Goal: Task Accomplishment & Management: Use online tool/utility

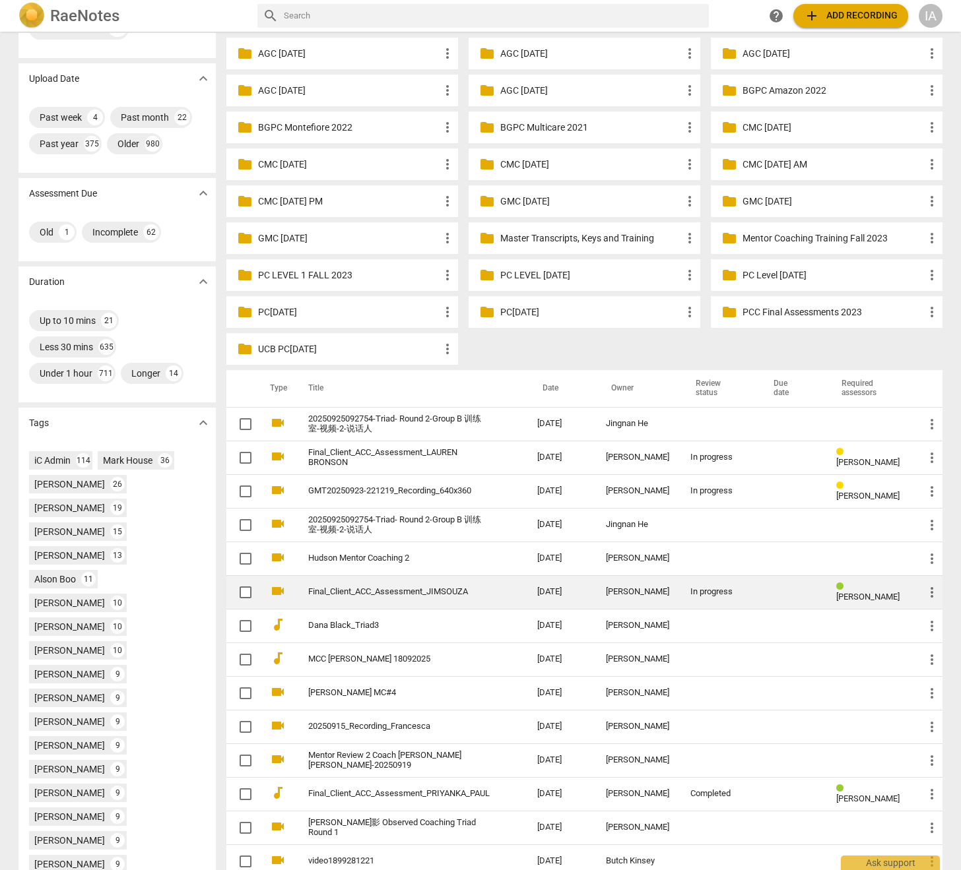
scroll to position [100, 0]
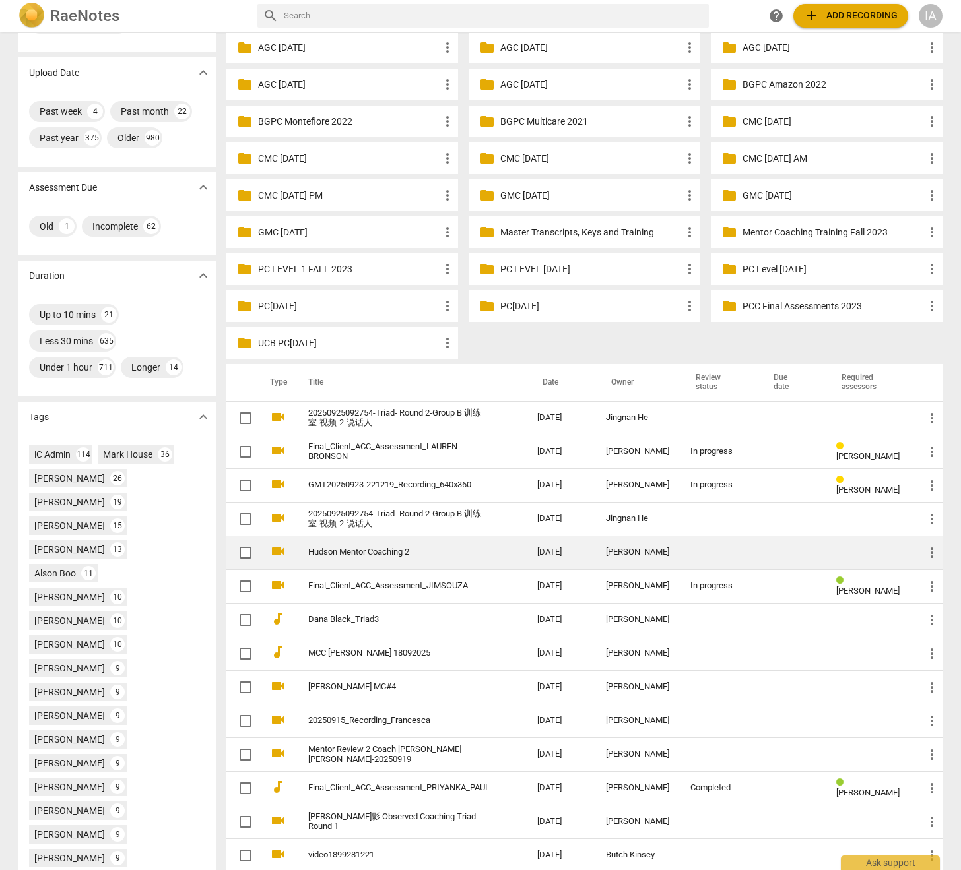
click at [390, 554] on link "Hudson Mentor Coaching 2" at bounding box center [398, 553] width 181 height 10
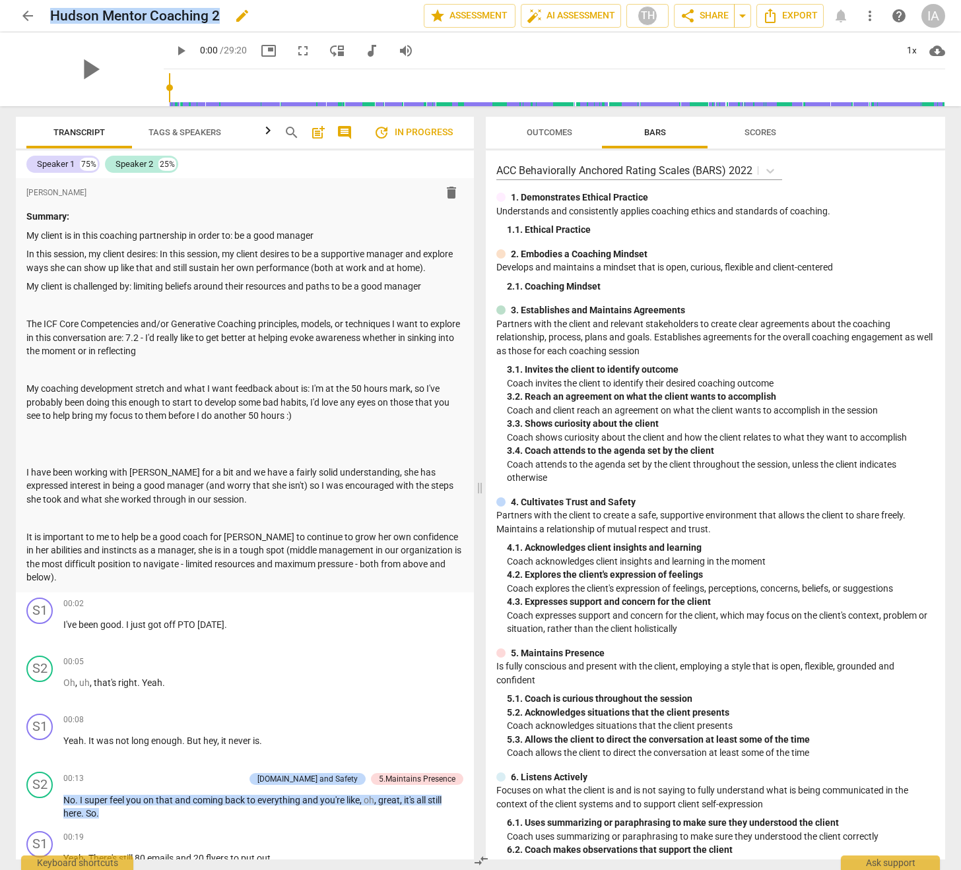
drag, startPoint x: 222, startPoint y: 11, endPoint x: 53, endPoint y: 13, distance: 168.2
click at [53, 13] on div "[PERSON_NAME] Mentor Coaching 2 edit" at bounding box center [231, 16] width 363 height 24
copy h2 "Hudson Mentor Coaching 2"
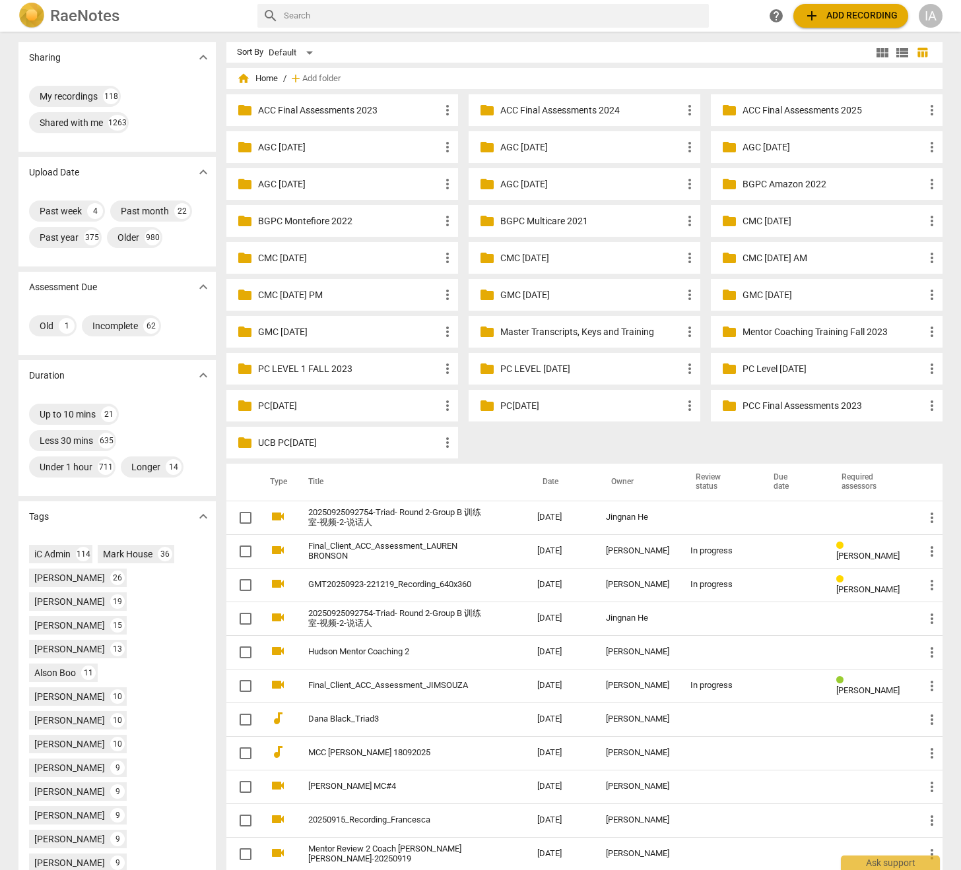
click at [930, 19] on div "IA" at bounding box center [930, 16] width 24 height 24
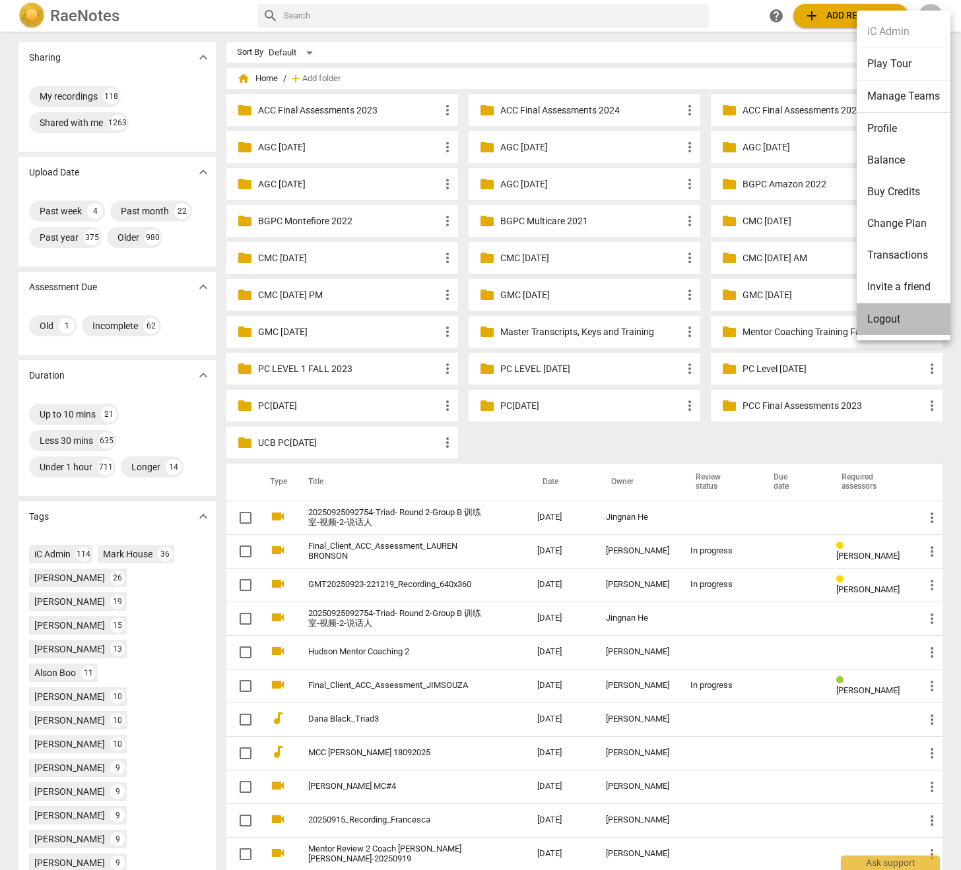
click at [906, 313] on li "Logout" at bounding box center [903, 319] width 94 height 32
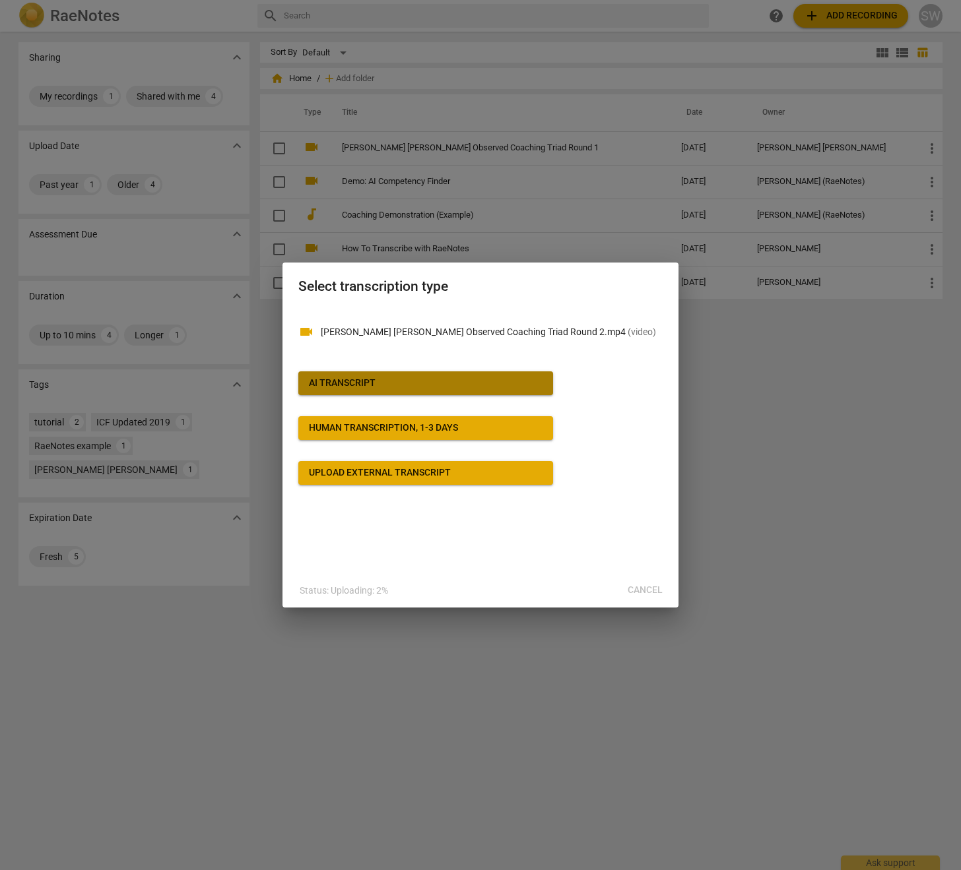
click at [414, 383] on span "AI Transcript" at bounding box center [426, 383] width 234 height 13
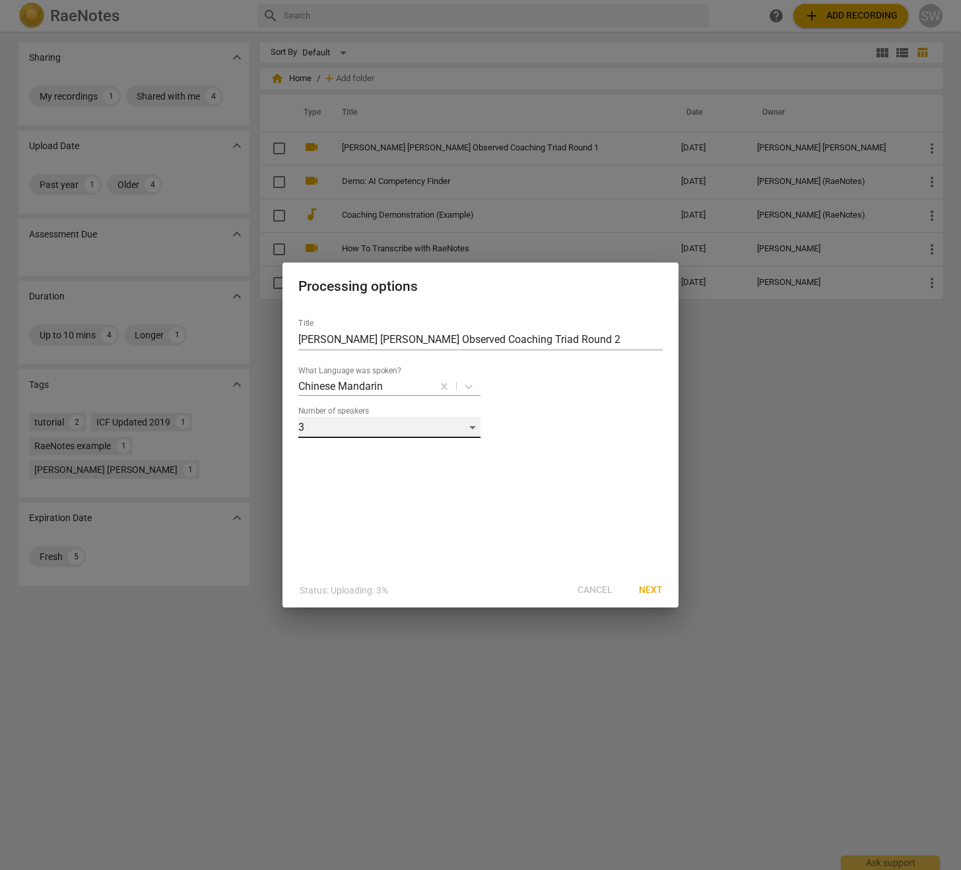
click at [444, 431] on div "3" at bounding box center [389, 427] width 182 height 21
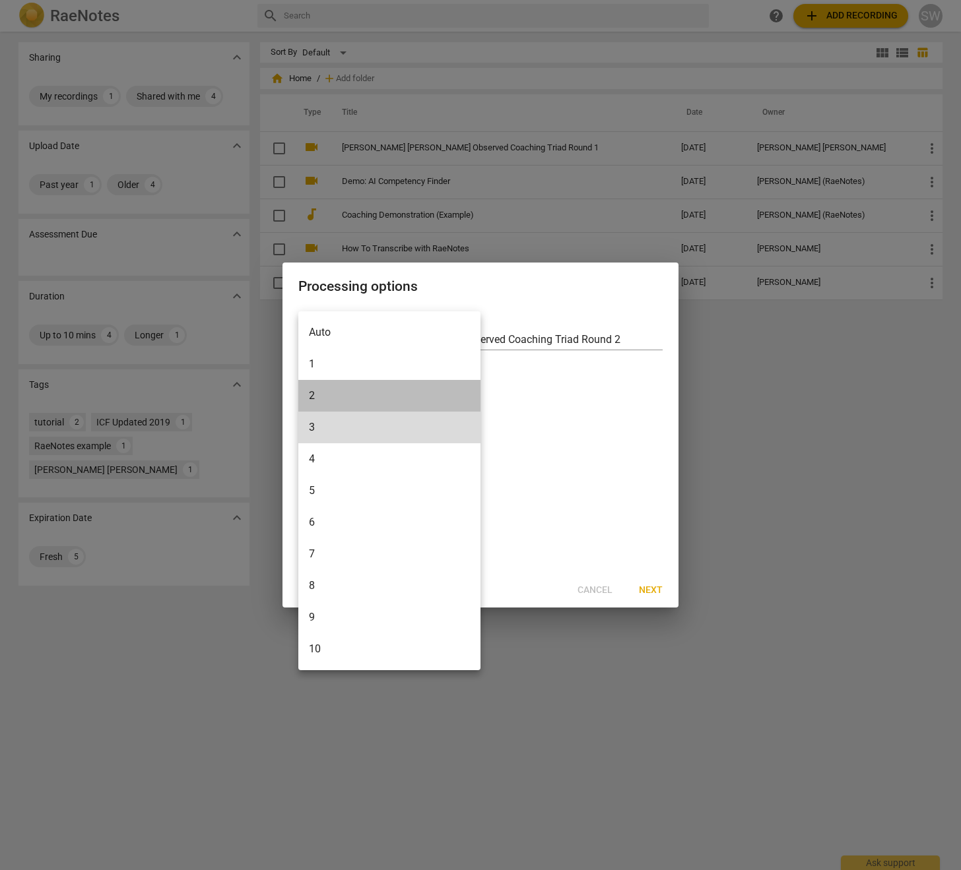
click at [408, 393] on li "2" at bounding box center [389, 396] width 182 height 32
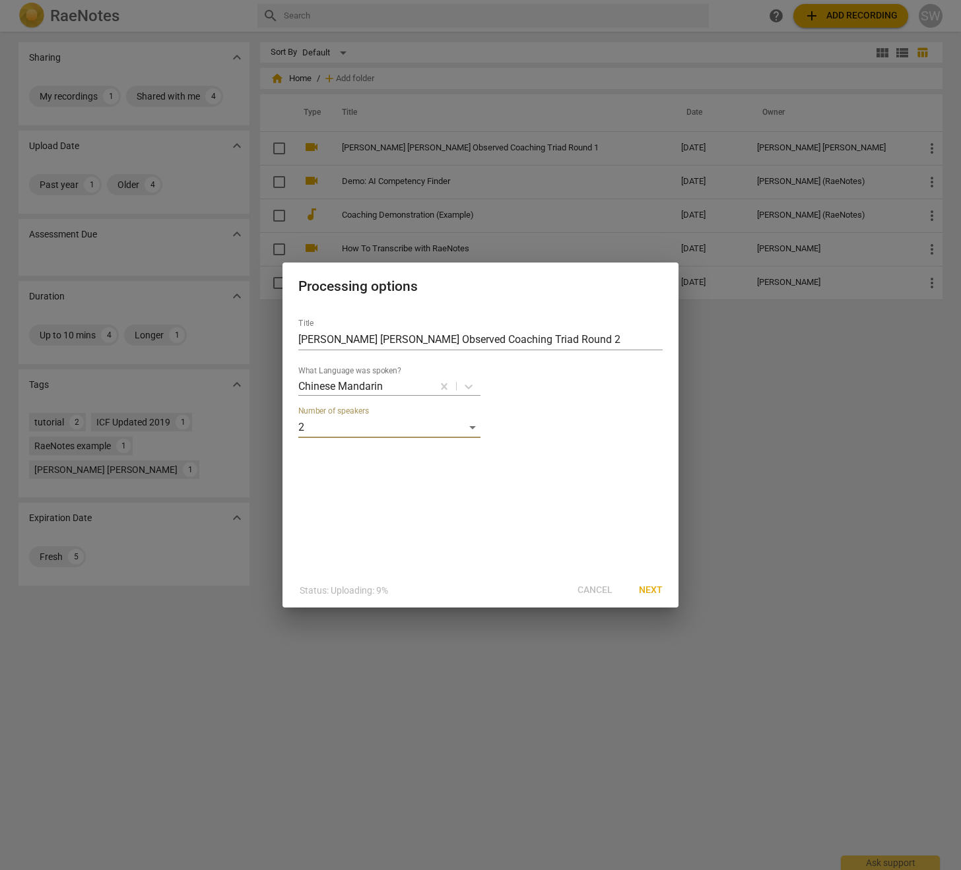
click at [655, 594] on span "Next" at bounding box center [651, 590] width 24 height 13
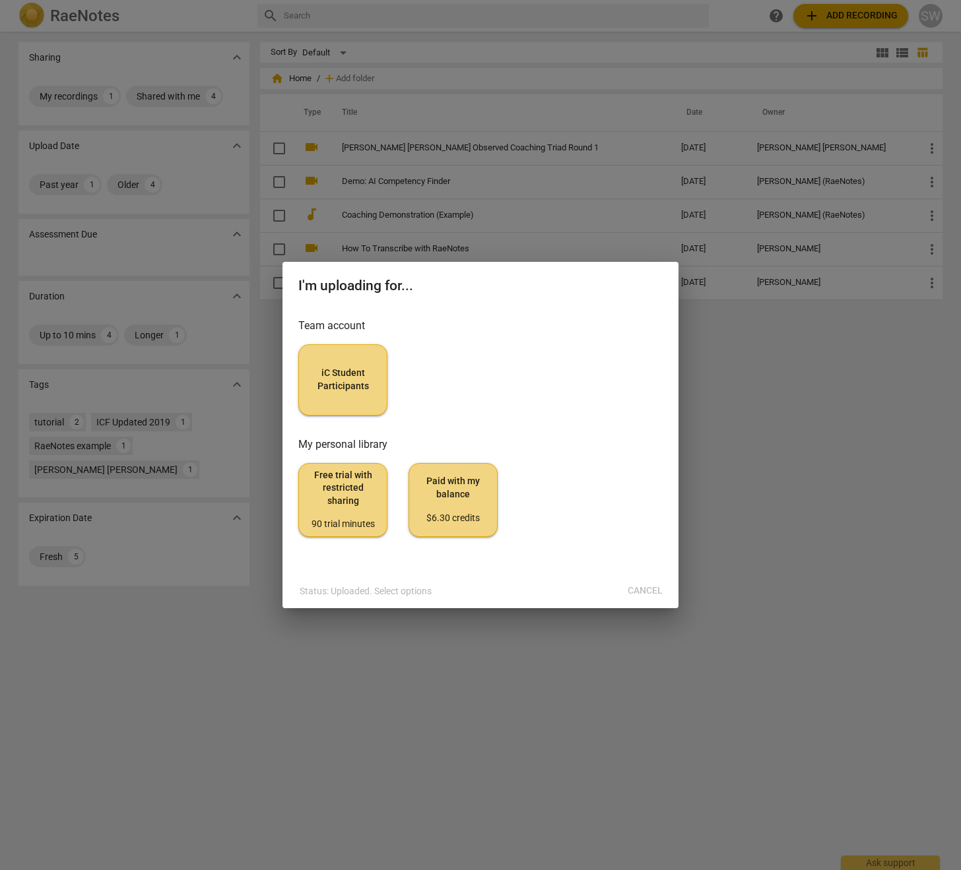
click at [311, 400] on button "iC Student Participants" at bounding box center [342, 379] width 89 height 71
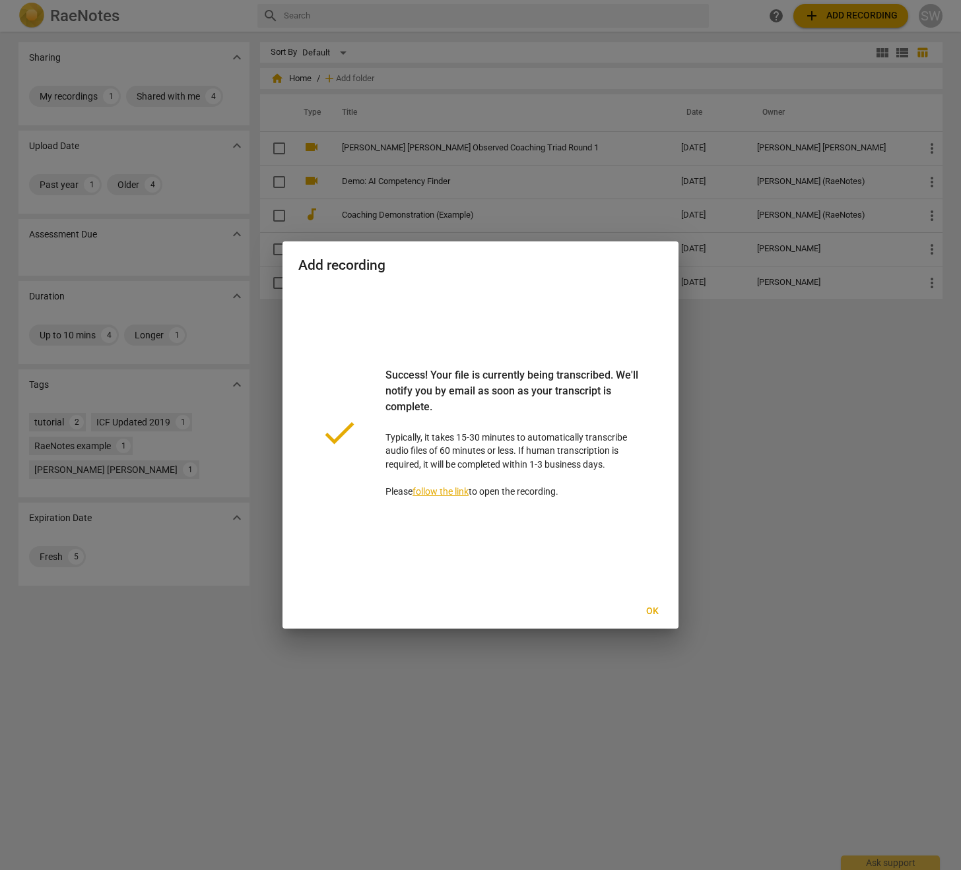
click at [645, 614] on span "Ok" at bounding box center [651, 611] width 21 height 13
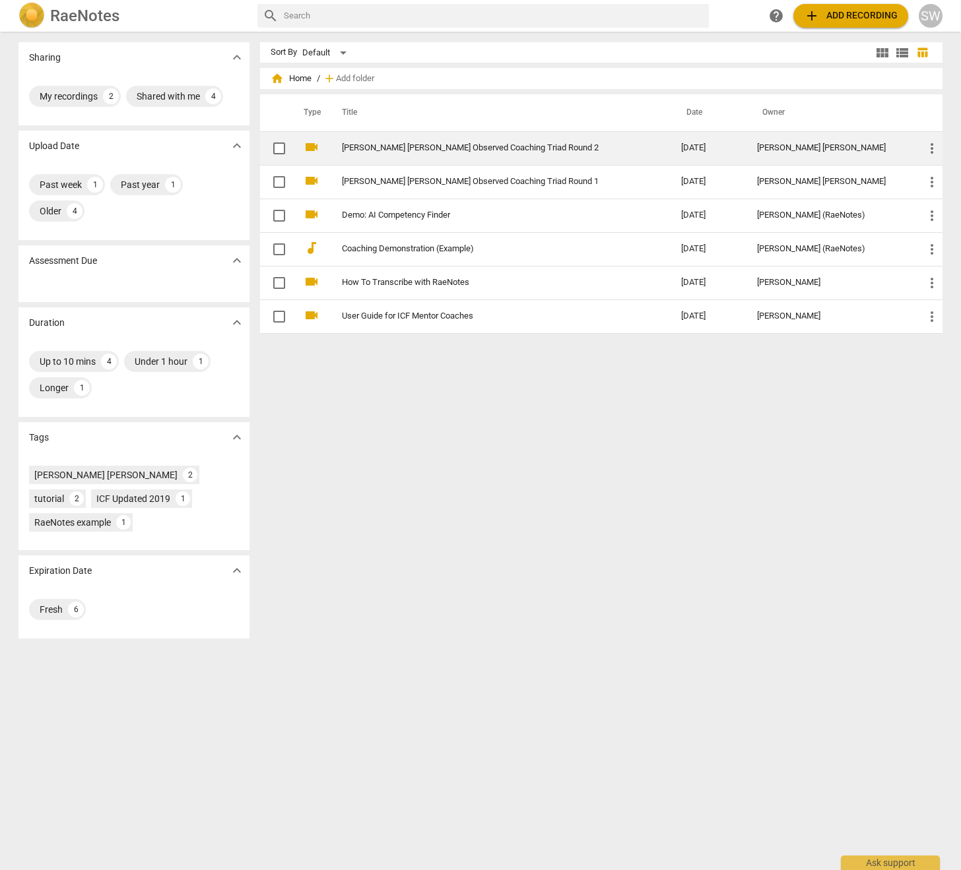
click at [521, 143] on link "Sam Wu Observed Coaching Triad Round 2" at bounding box center [488, 148] width 292 height 10
